Goal: Task Accomplishment & Management: Use online tool/utility

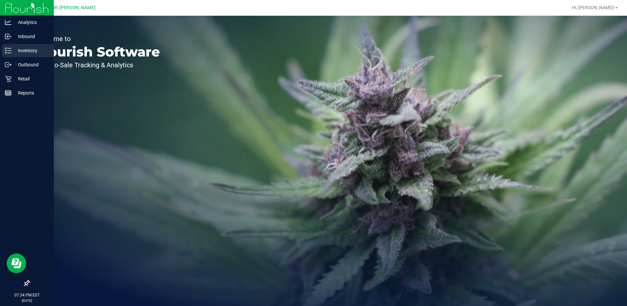
click at [26, 52] on p "Inventory" at bounding box center [30, 51] width 39 height 8
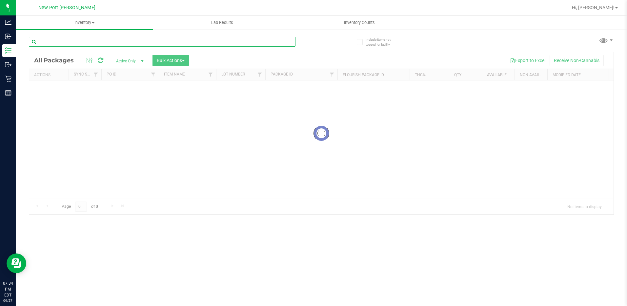
click at [100, 44] on input "text" at bounding box center [162, 42] width 267 height 10
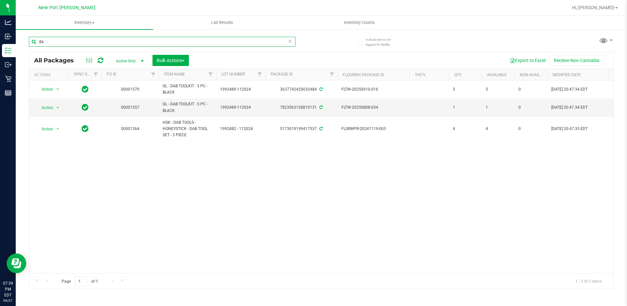
type input "d"
type input "b"
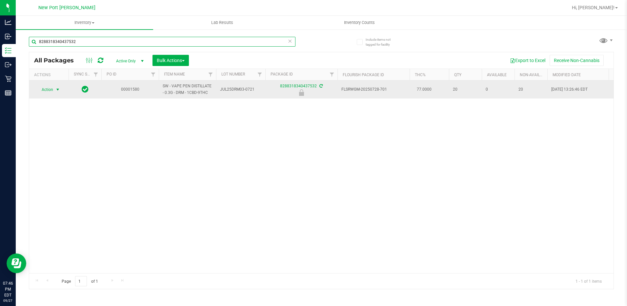
type input "8288318340437532"
click at [57, 89] on span "select" at bounding box center [57, 89] width 5 height 5
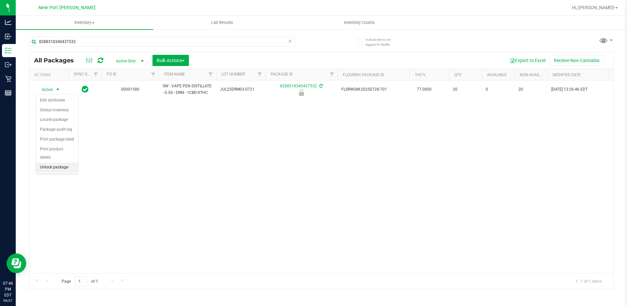
click at [57, 162] on li "Unlock package" at bounding box center [57, 167] width 42 height 10
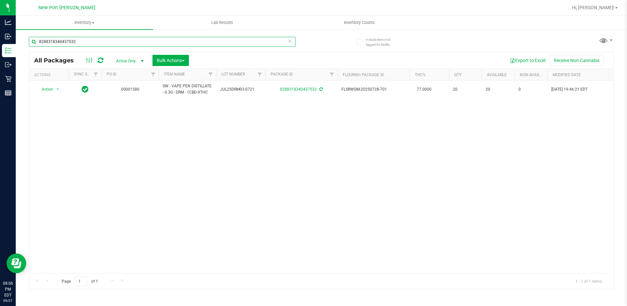
click at [80, 38] on input "8288318340437532" at bounding box center [162, 42] width 267 height 10
type input "8"
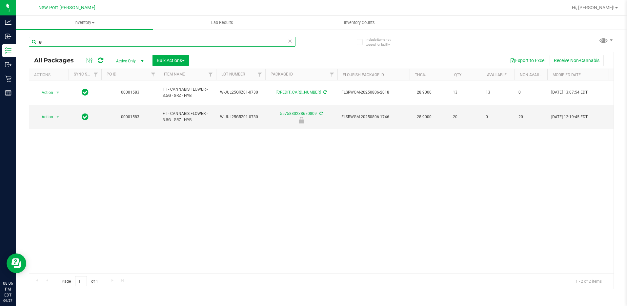
type input "g"
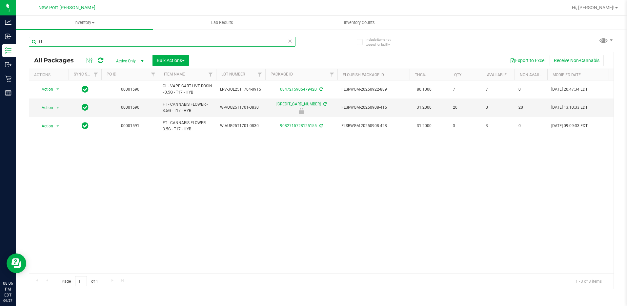
type input "t"
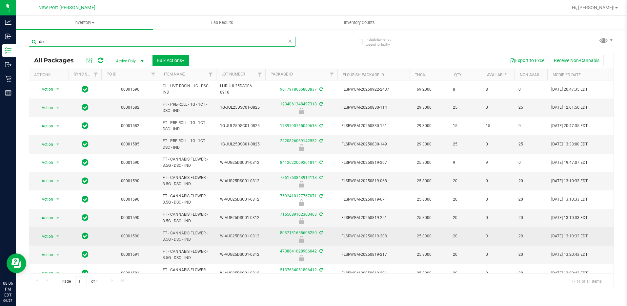
scroll to position [14, 0]
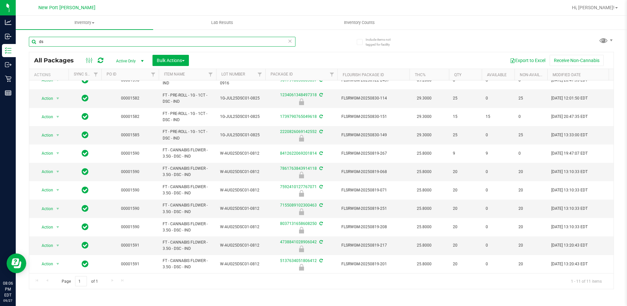
type input "d"
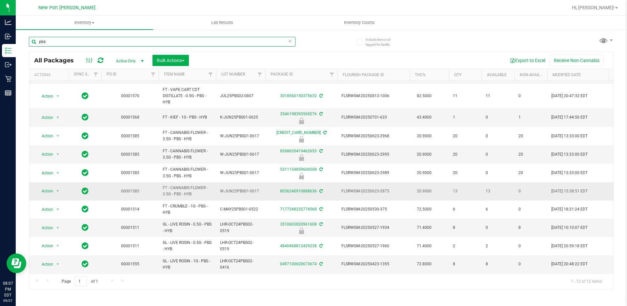
scroll to position [44, 0]
type input "p"
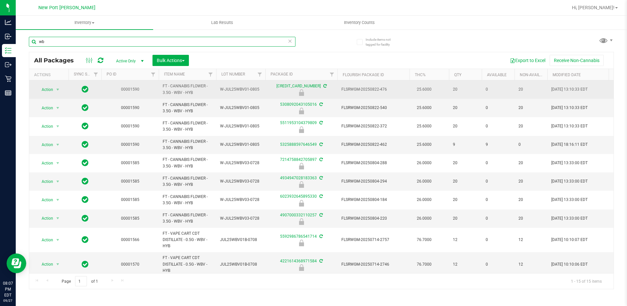
type input "w"
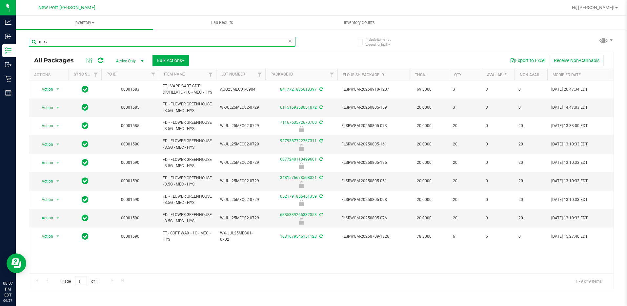
type input "mec"
